Goal: Navigation & Orientation: Find specific page/section

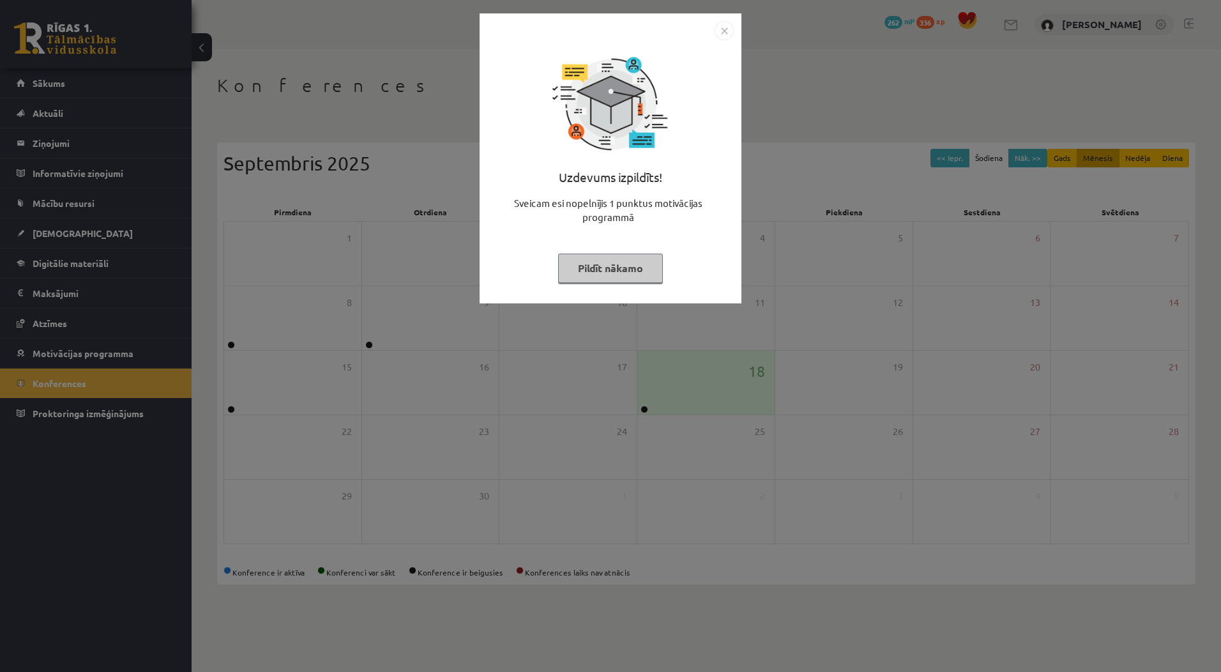
click at [635, 269] on button "Pildīt nākamo" at bounding box center [610, 267] width 105 height 29
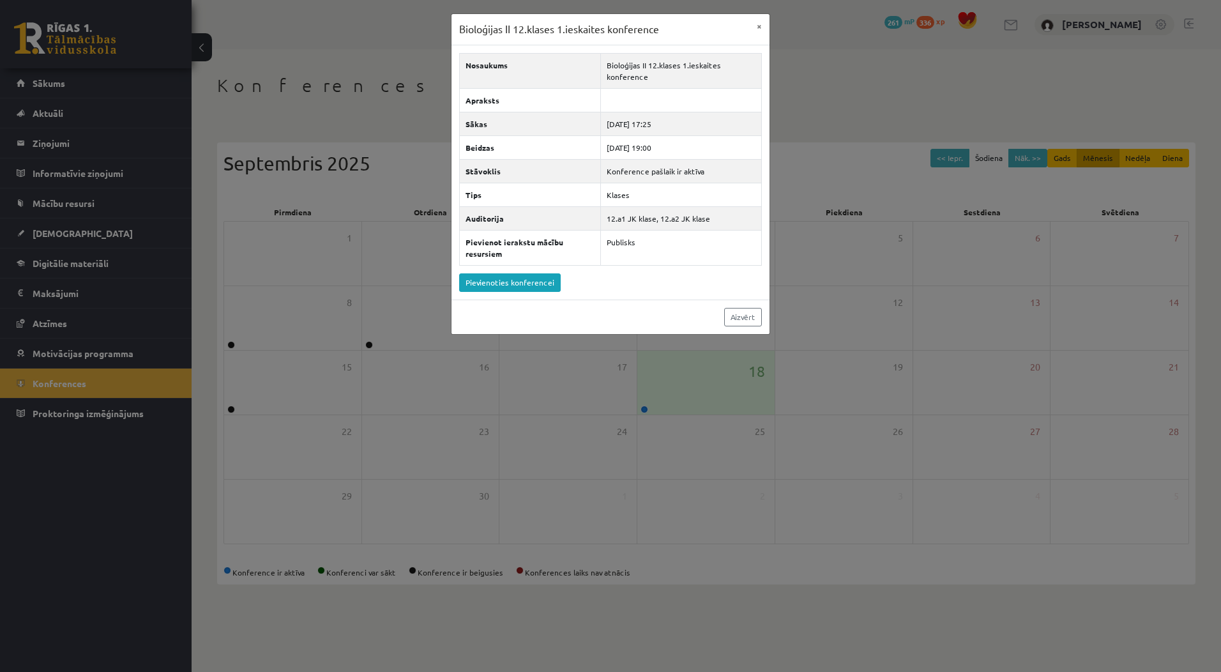
click at [862, 313] on div "Bioloģijas II 12.klases 1.ieskaites konference × Nosaukums Bioloģijas II 12.kla…" at bounding box center [610, 336] width 1221 height 672
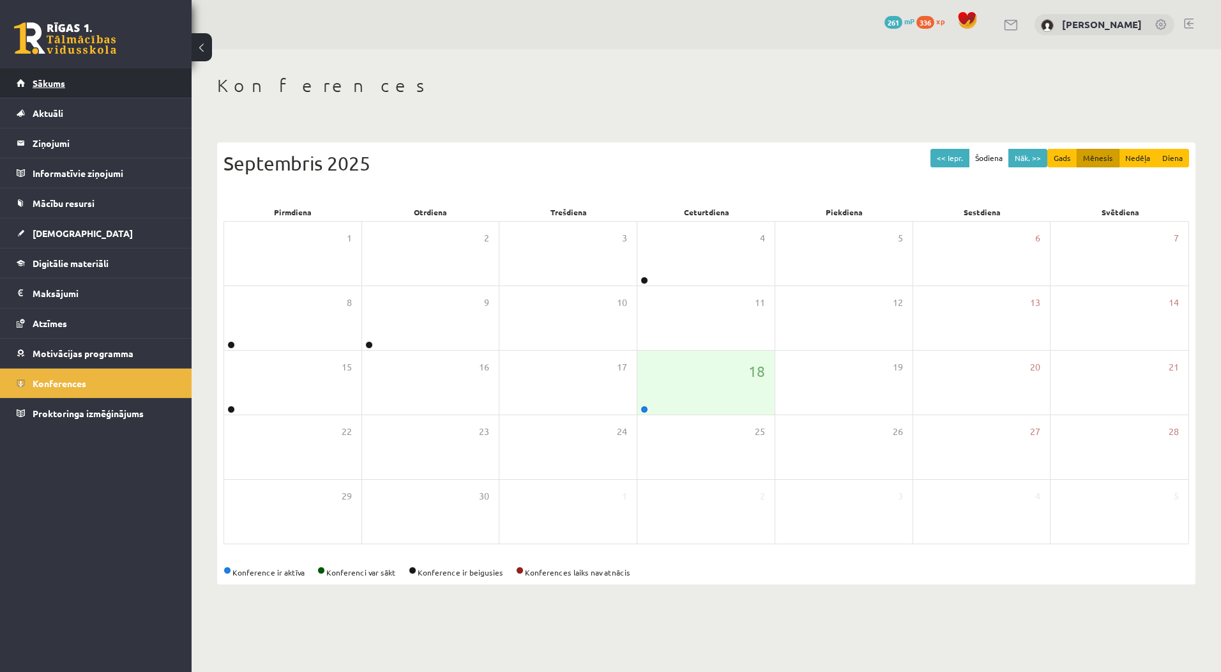
click at [61, 87] on span "Sākums" at bounding box center [49, 82] width 33 height 11
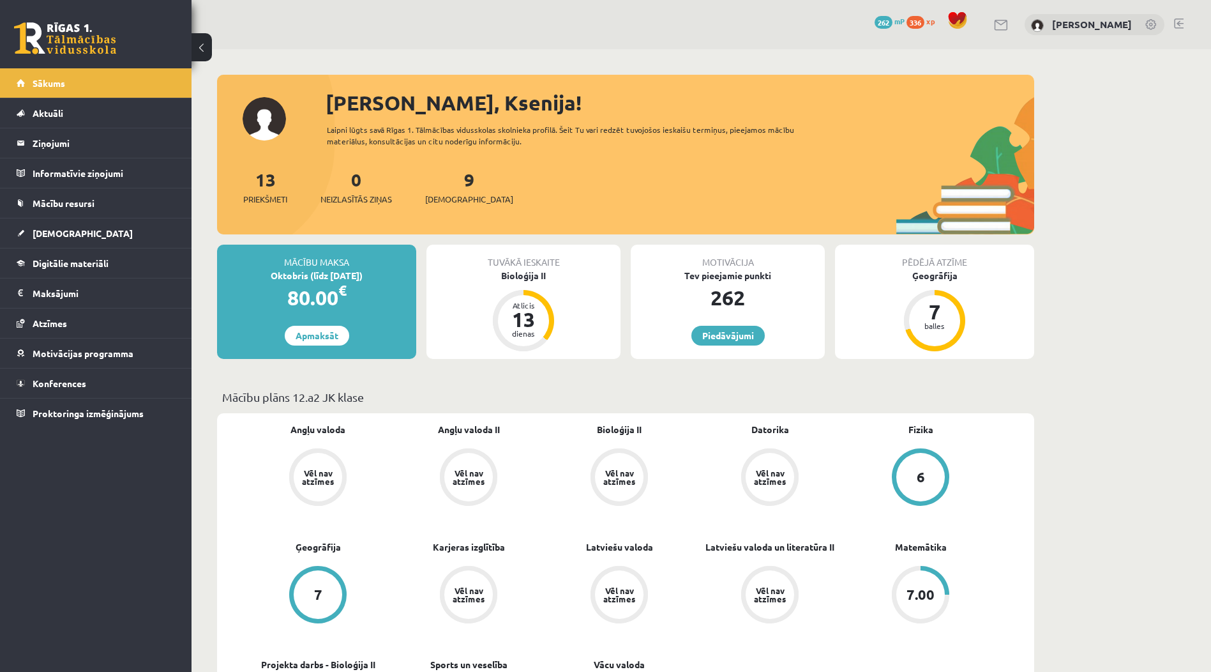
click at [1175, 24] on link at bounding box center [1179, 24] width 10 height 10
